Goal: Register for event/course

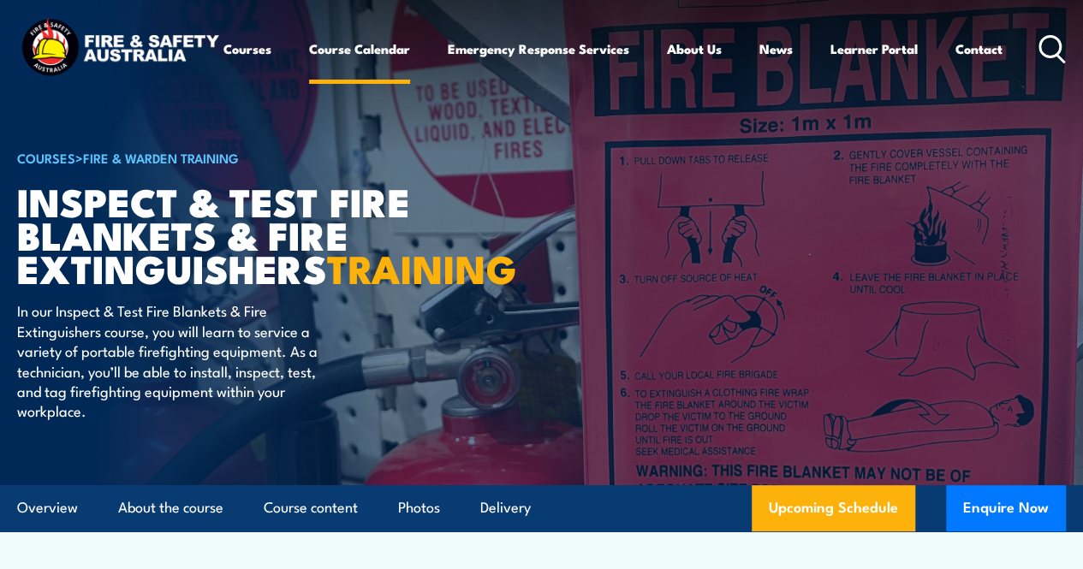
click at [309, 69] on link "Course Calendar" at bounding box center [359, 48] width 101 height 41
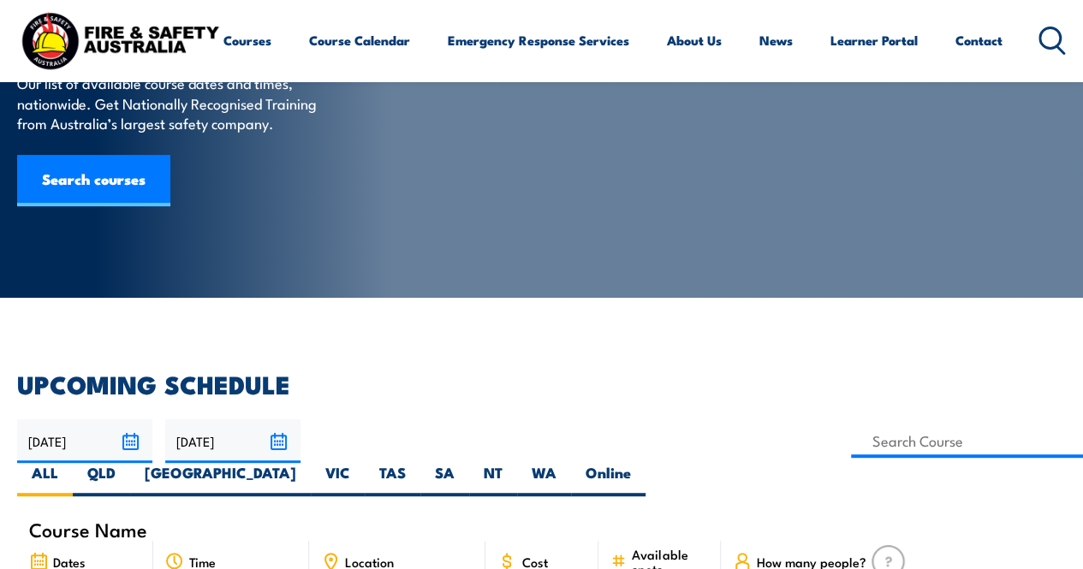
scroll to position [342, 0]
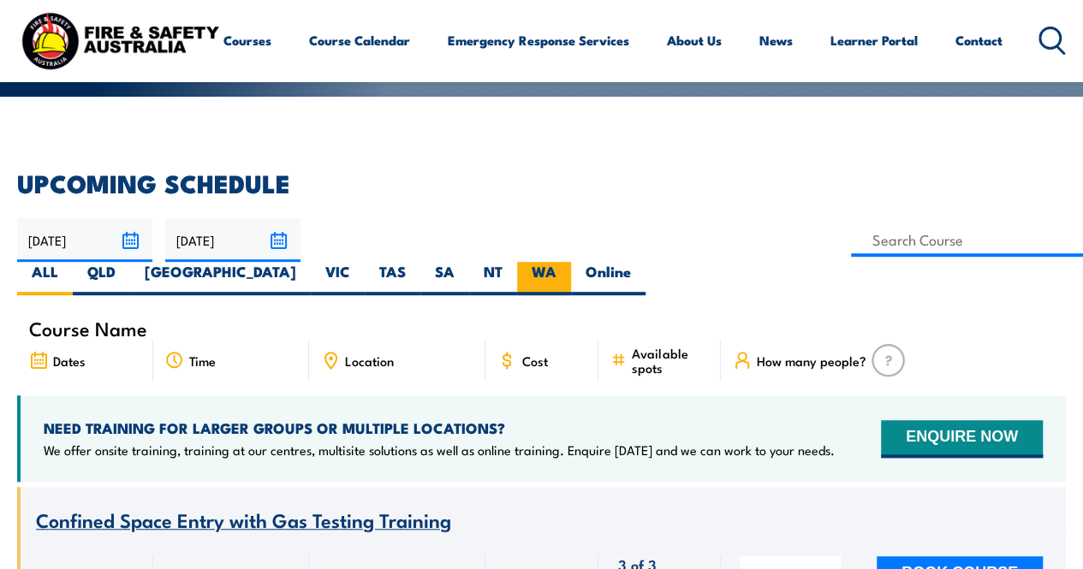
click at [571, 262] on label "WA" at bounding box center [544, 278] width 54 height 33
click at [568, 262] on input "WA" at bounding box center [561, 267] width 11 height 11
radio input "true"
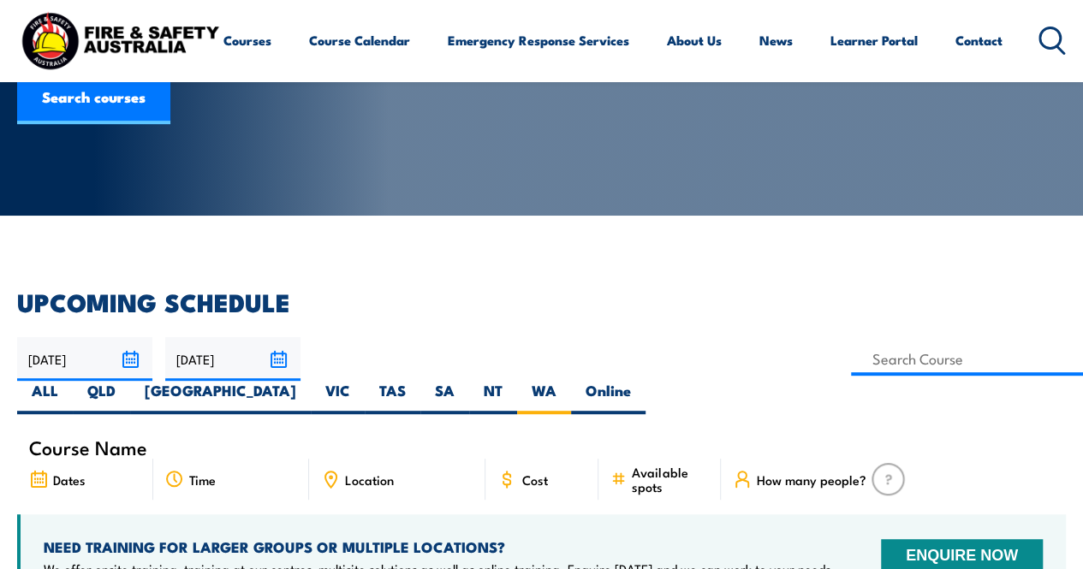
scroll to position [171, 0]
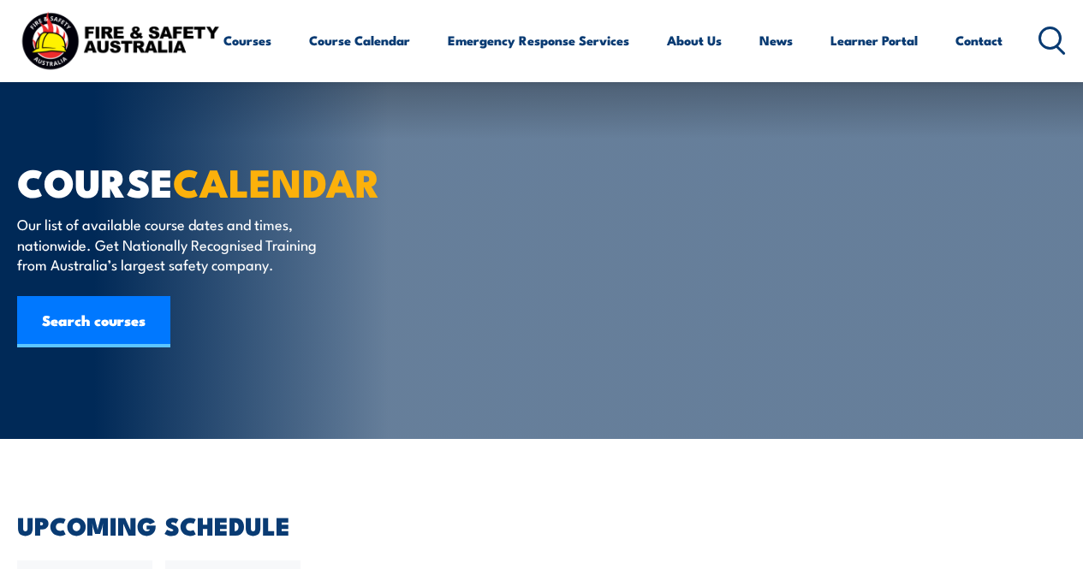
scroll to position [342, 0]
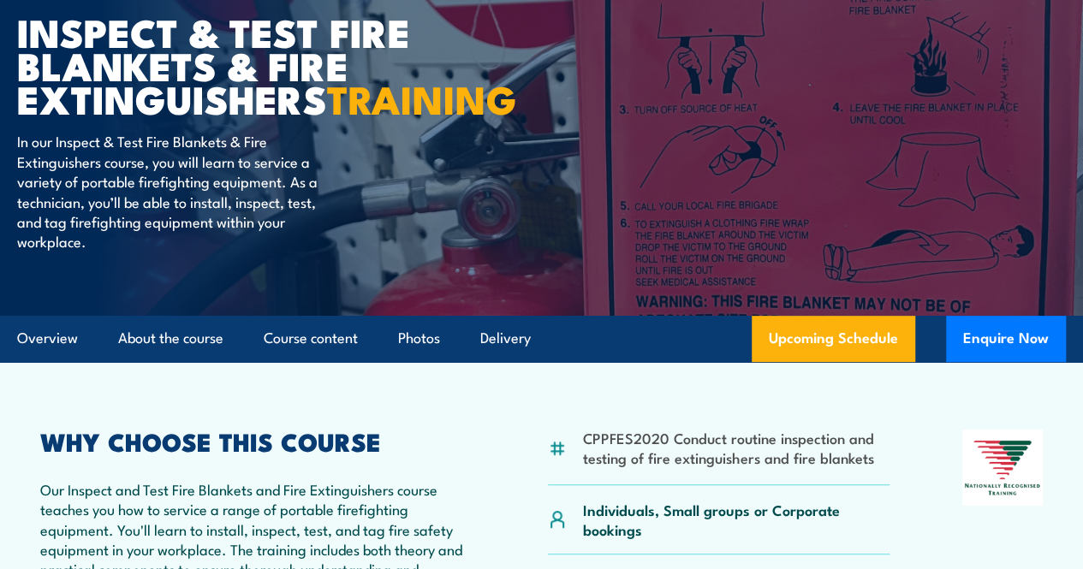
scroll to position [171, 0]
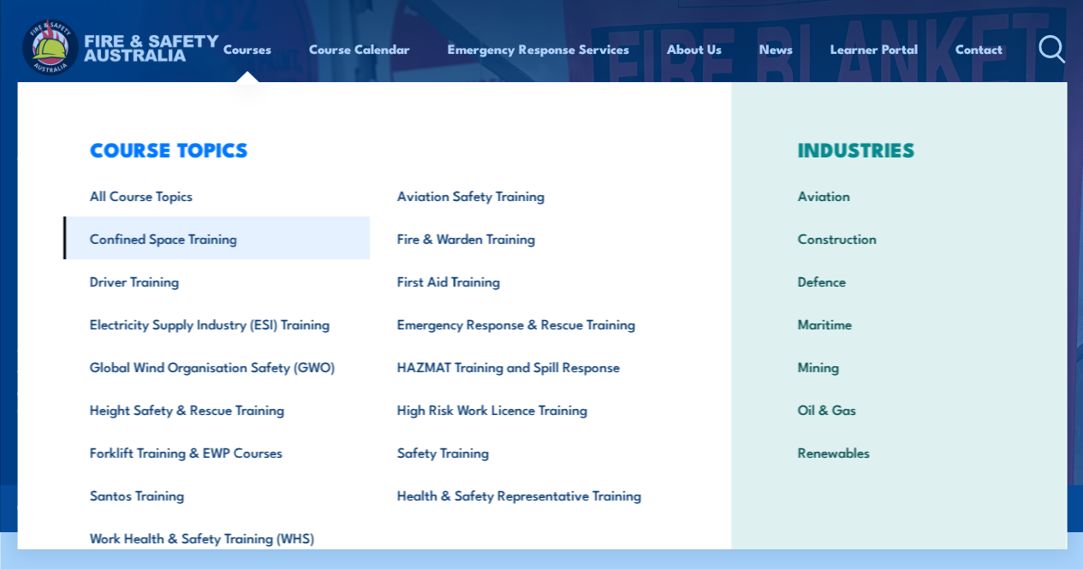
scroll to position [74, 0]
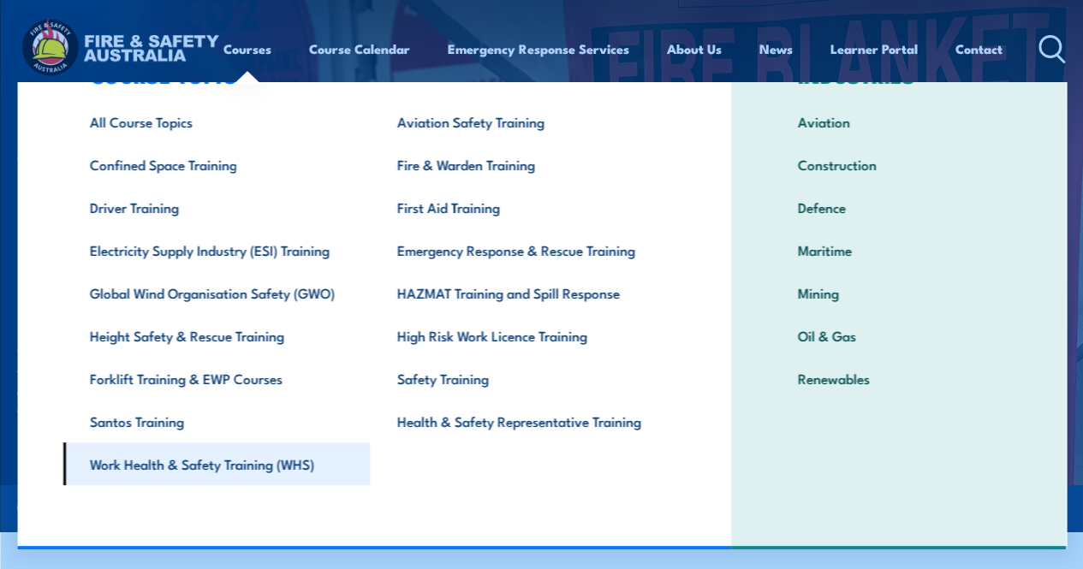
click at [271, 466] on link "Work Health & Safety Training (WHS)" at bounding box center [215, 464] width 307 height 43
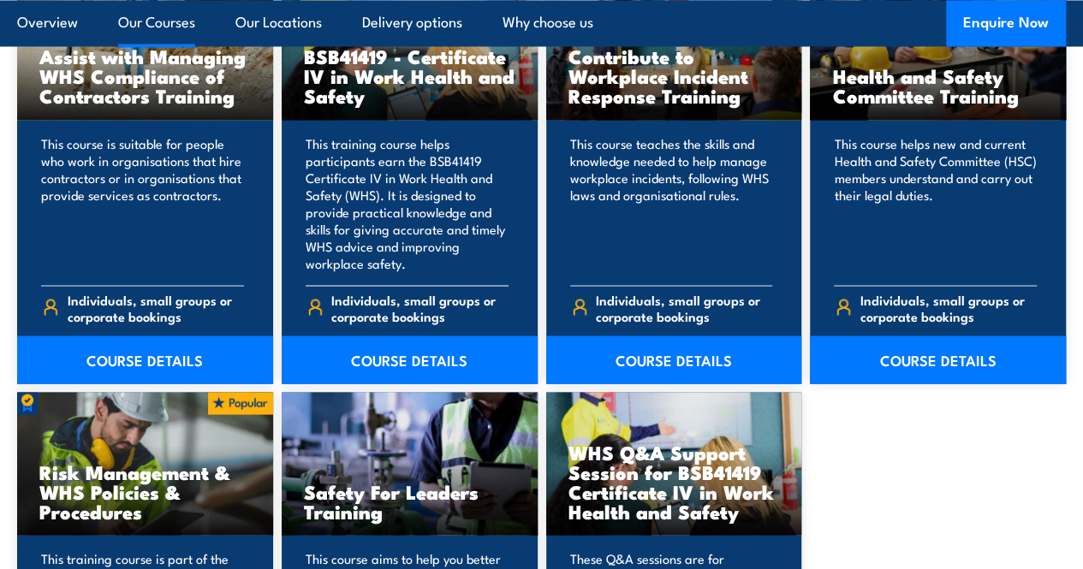
scroll to position [1541, 0]
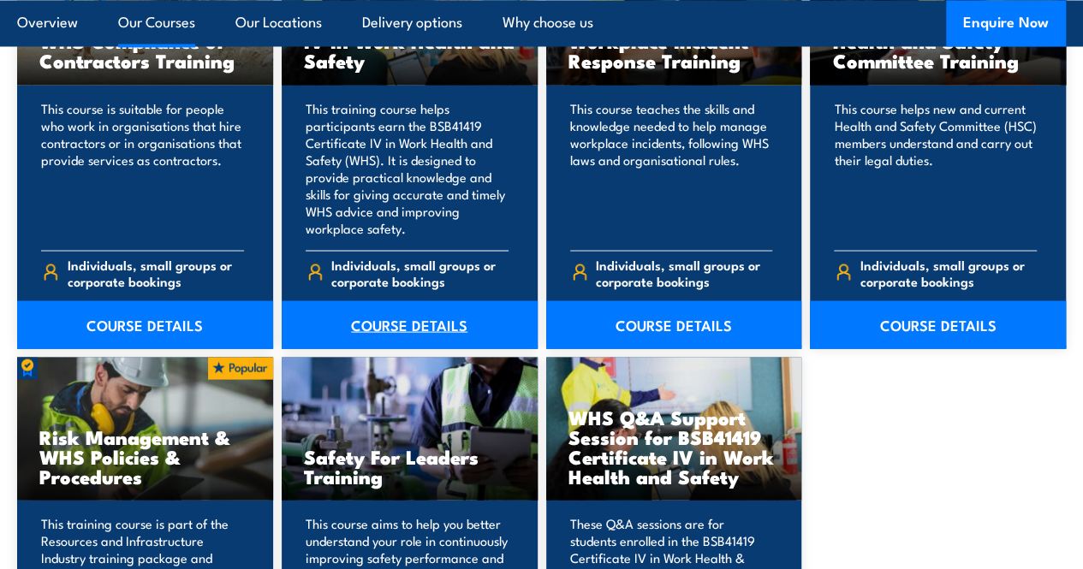
click at [431, 348] on link "COURSE DETAILS" at bounding box center [410, 325] width 256 height 48
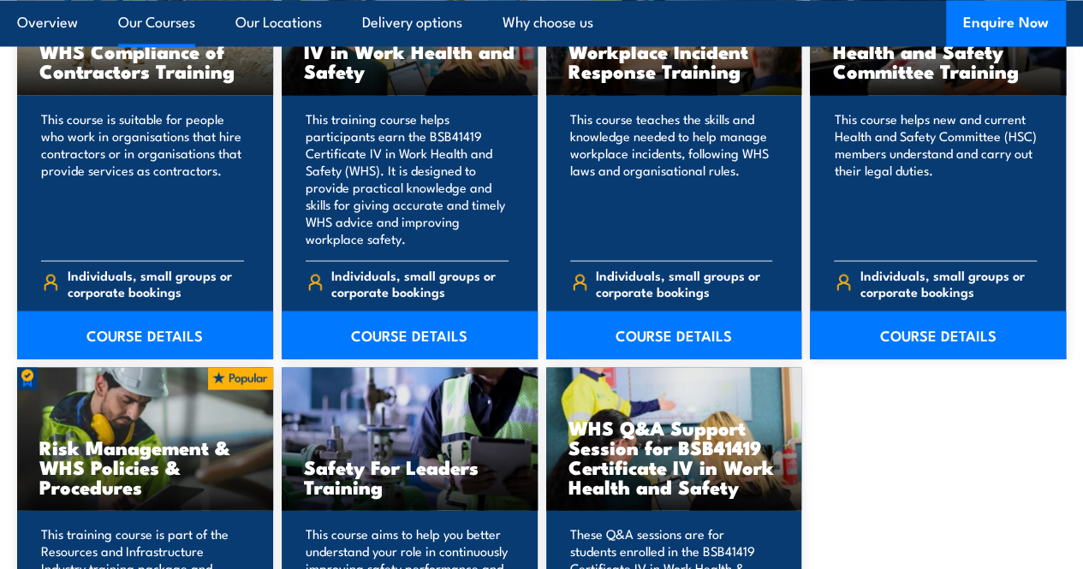
scroll to position [1541, 0]
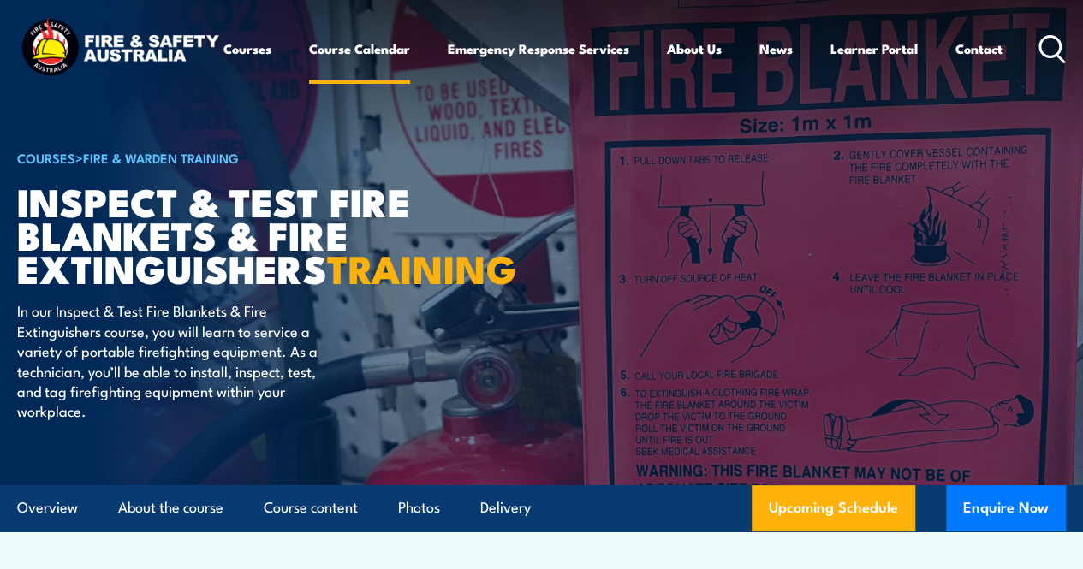
click at [309, 69] on link "Course Calendar" at bounding box center [359, 48] width 101 height 41
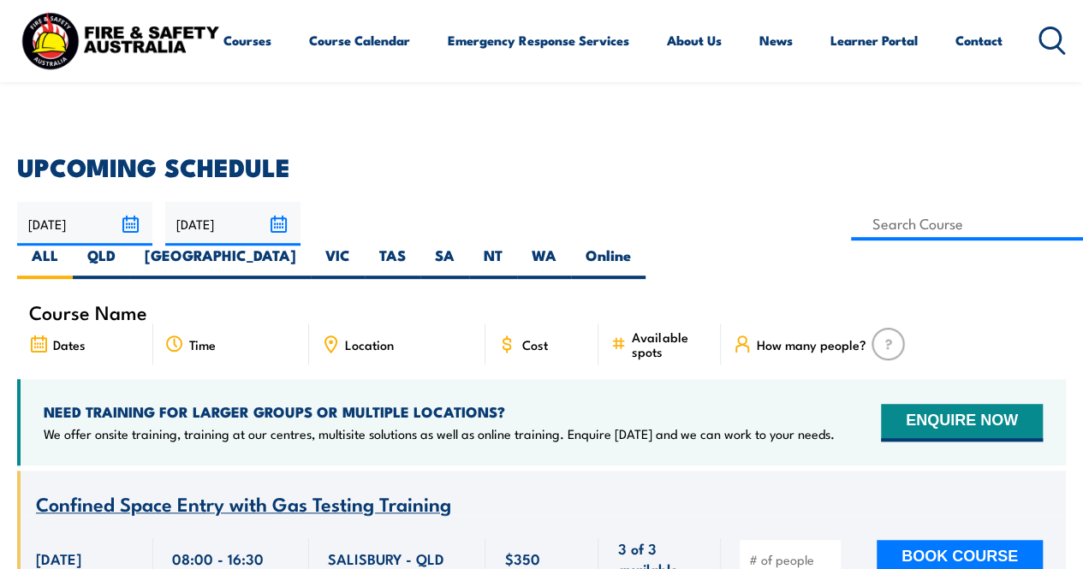
scroll to position [342, 0]
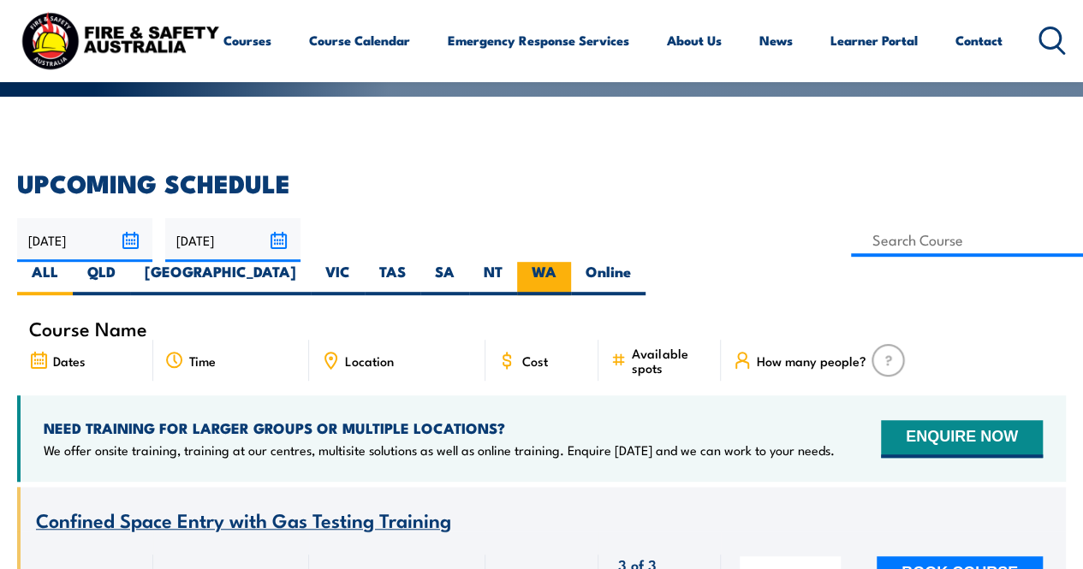
click at [571, 262] on label "WA" at bounding box center [544, 278] width 54 height 33
click at [568, 262] on input "WA" at bounding box center [561, 267] width 11 height 11
radio input "true"
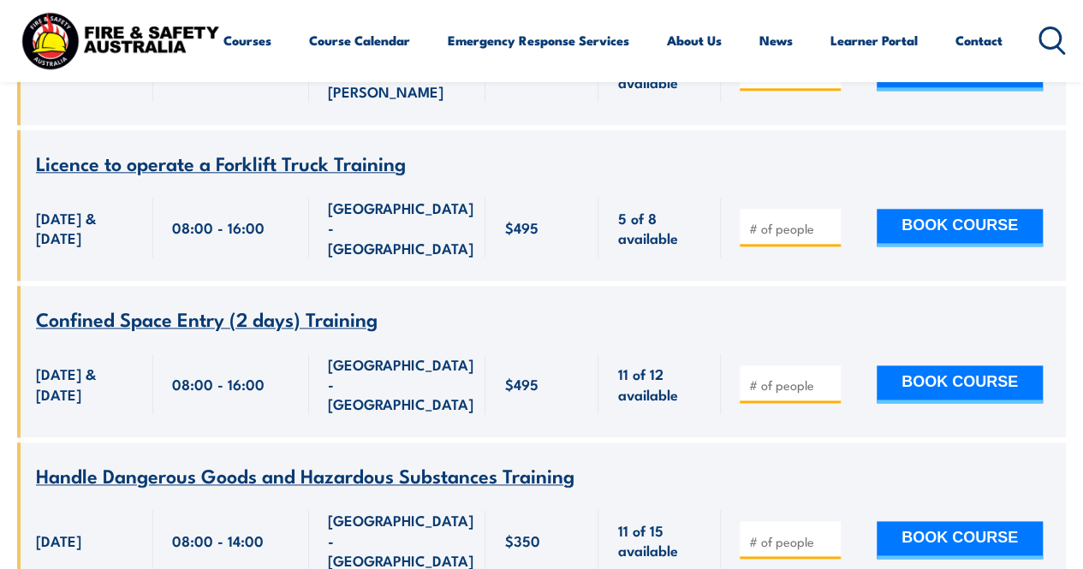
scroll to position [942, 0]
